Goal: Entertainment & Leisure: Consume media (video, audio)

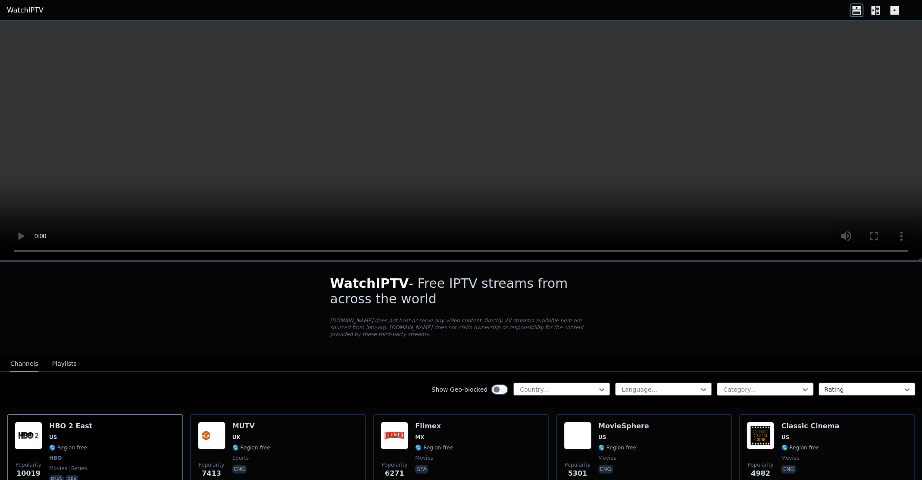
click at [728, 385] on div at bounding box center [762, 389] width 78 height 9
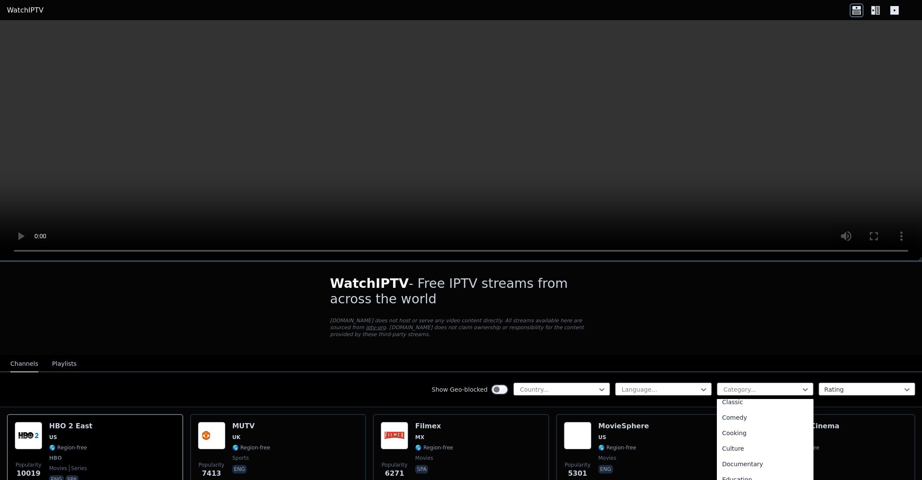
scroll to position [71, 0]
click at [747, 454] on div "Documentary" at bounding box center [765, 462] width 97 height 16
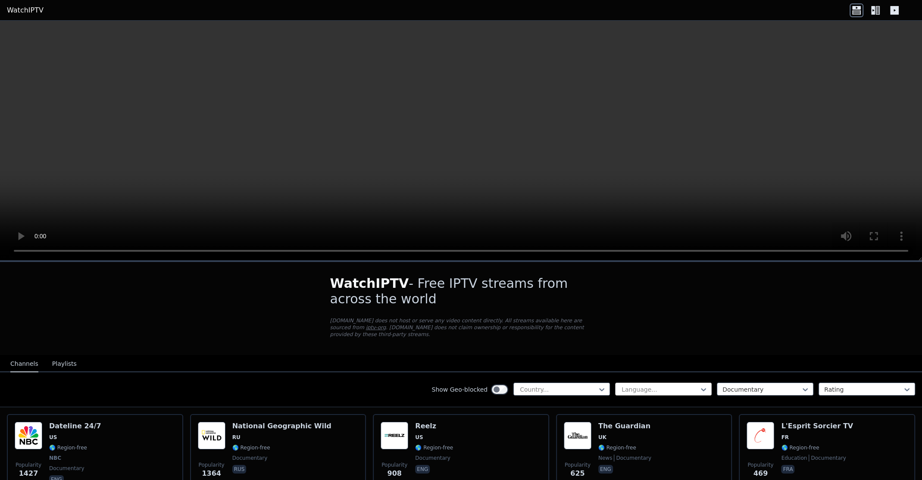
click at [656, 385] on div at bounding box center [660, 389] width 78 height 9
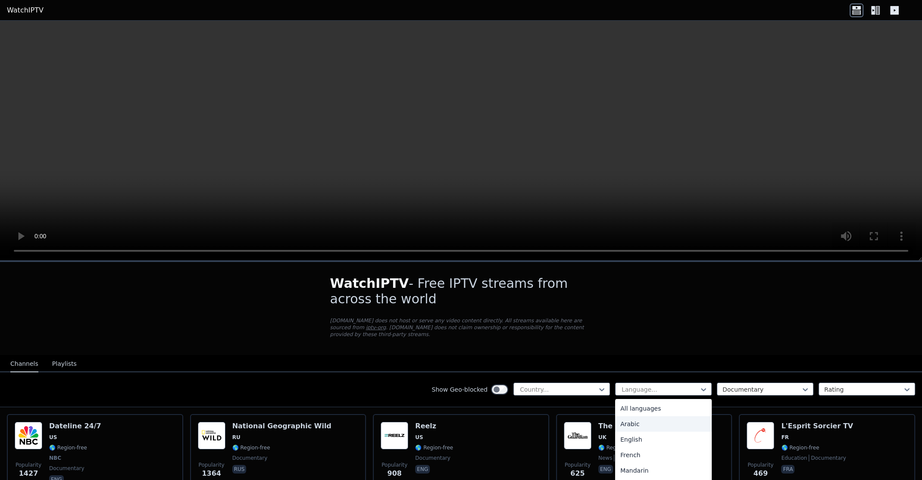
click at [656, 420] on div "Arabic" at bounding box center [663, 425] width 97 height 16
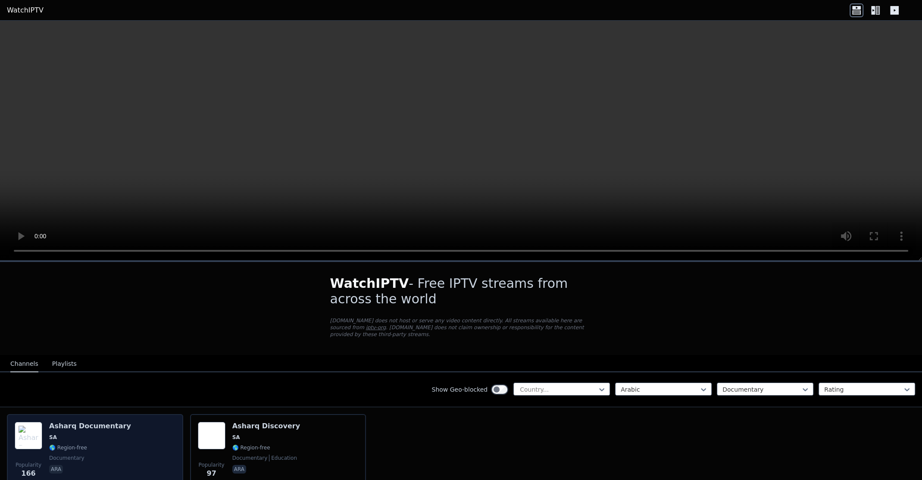
click at [88, 434] on span "SA" at bounding box center [90, 437] width 82 height 7
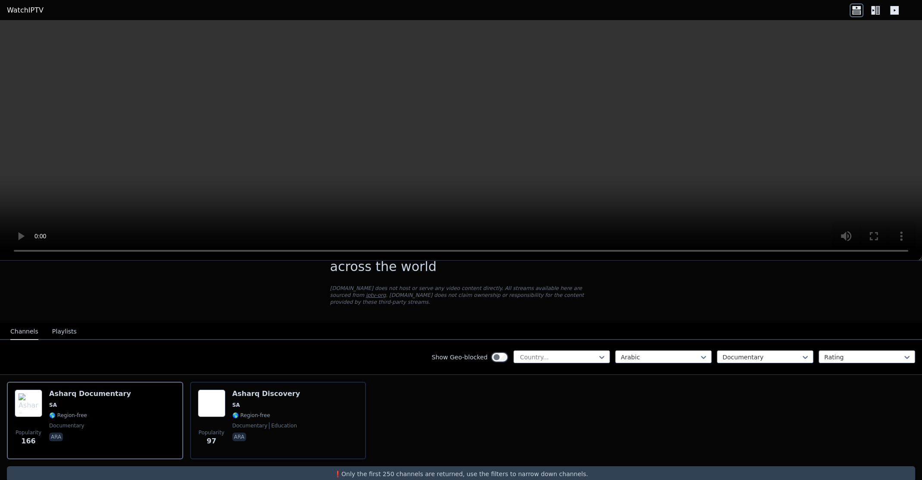
scroll to position [39, 0]
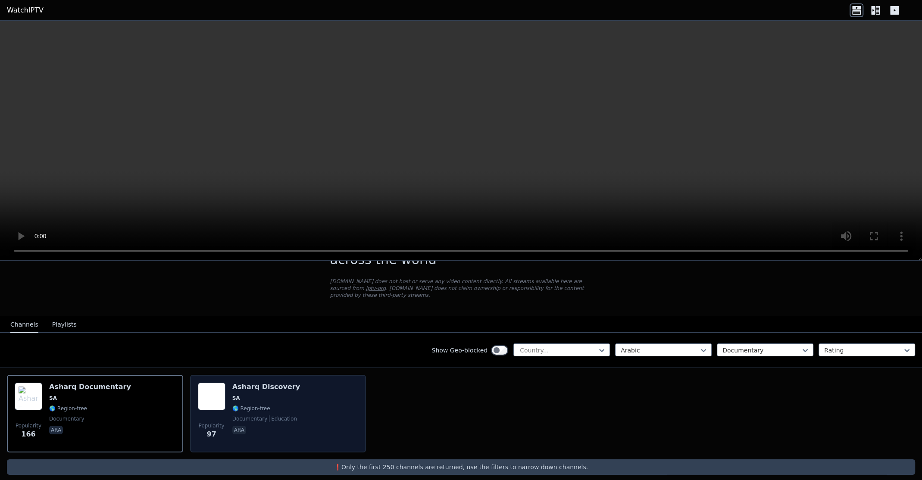
click at [336, 383] on div "Popularity 97 Asharq Discovery SA 🌎 Region-free documentary education ara" at bounding box center [278, 414] width 161 height 62
